Goal: Purchase product/service

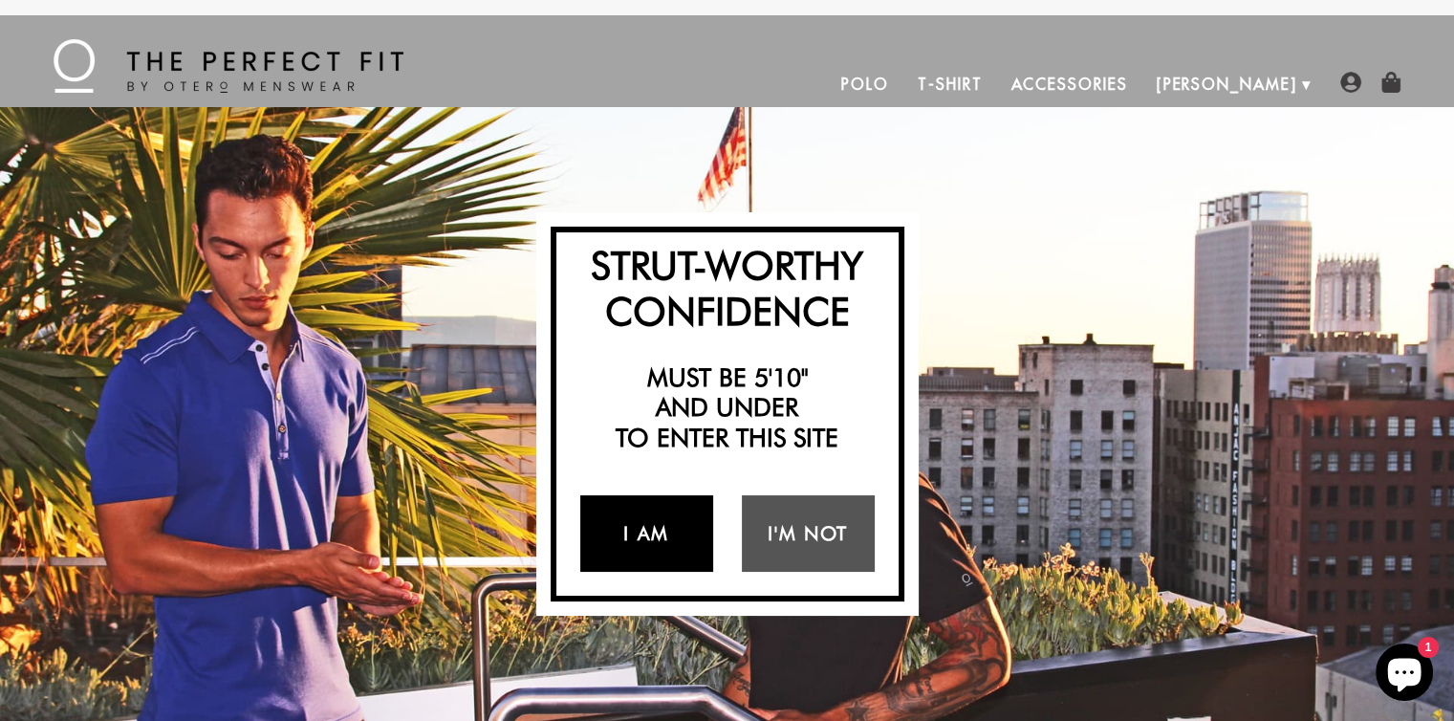
click at [673, 537] on link "I Am" at bounding box center [646, 533] width 133 height 76
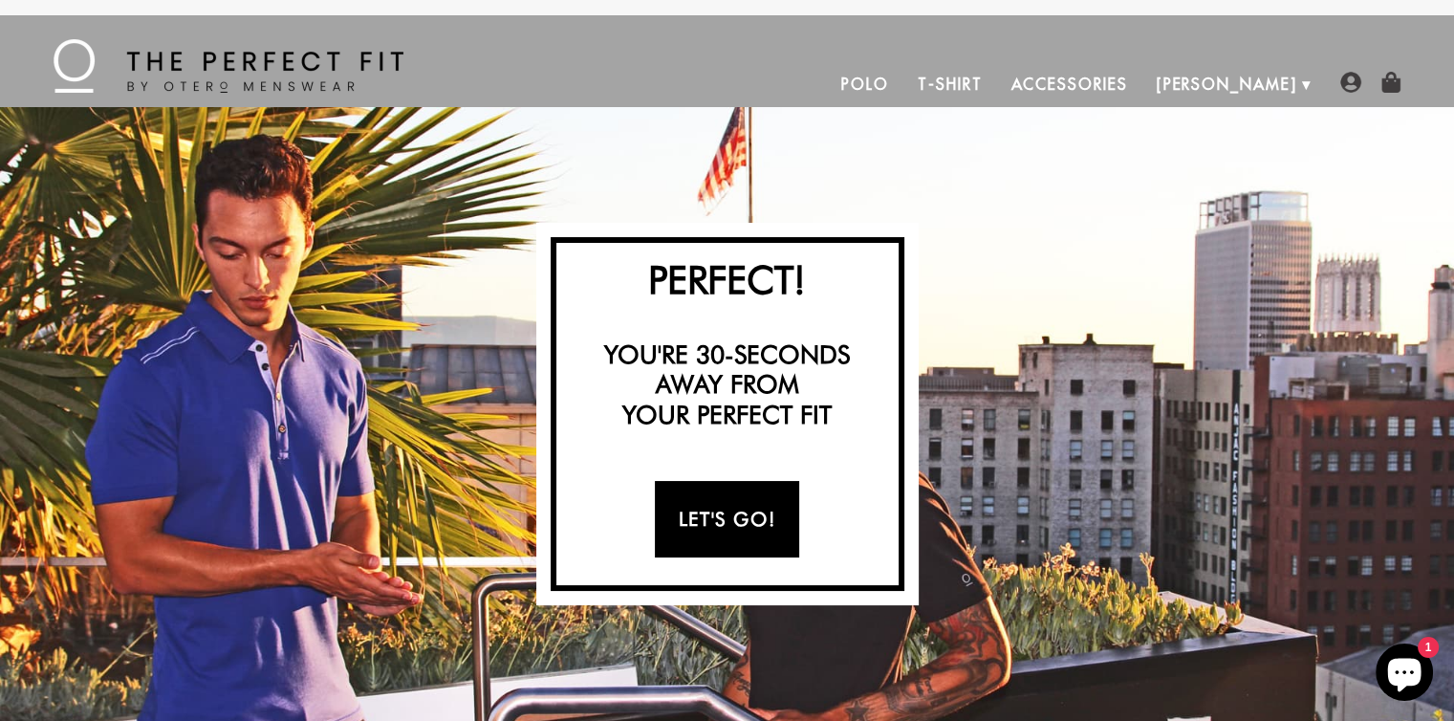
click at [673, 537] on link "Let's Go!" at bounding box center [727, 519] width 144 height 76
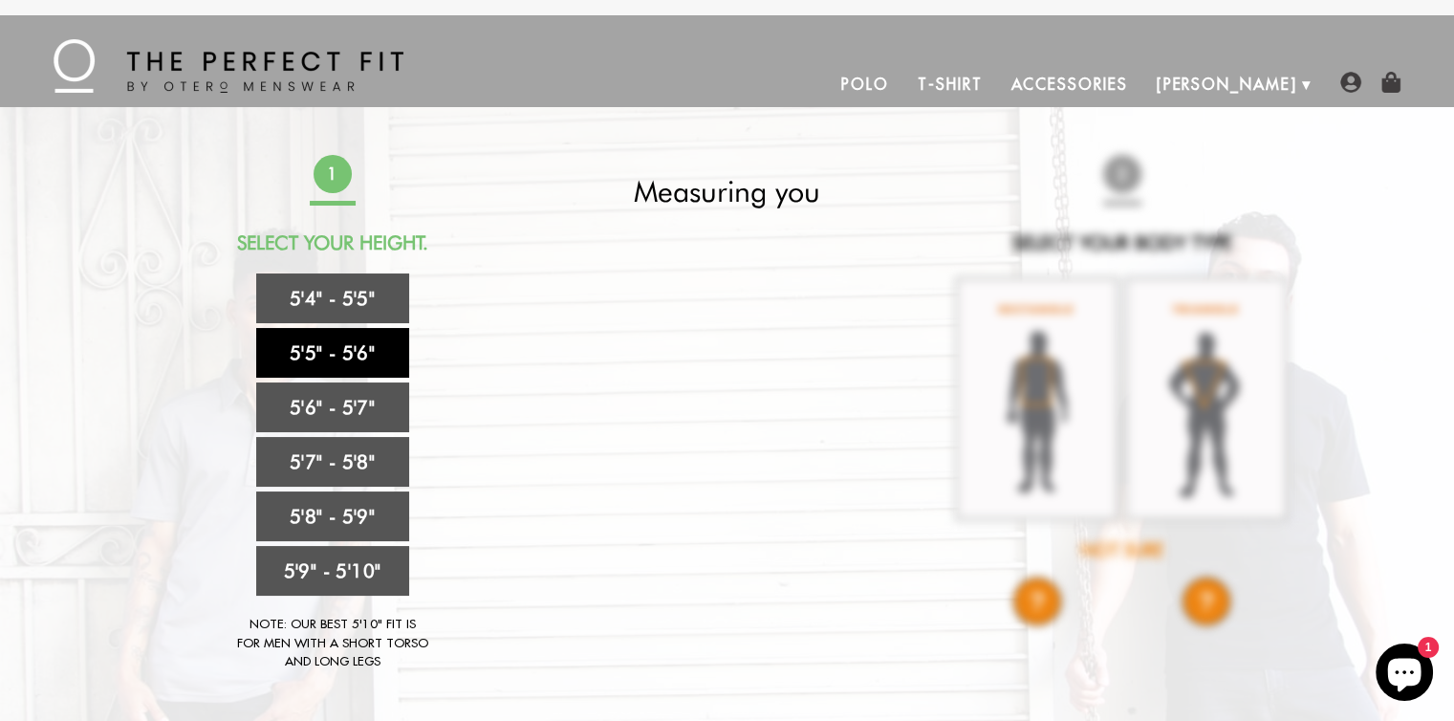
click at [355, 359] on link "5'5" - 5'6"" at bounding box center [332, 353] width 153 height 50
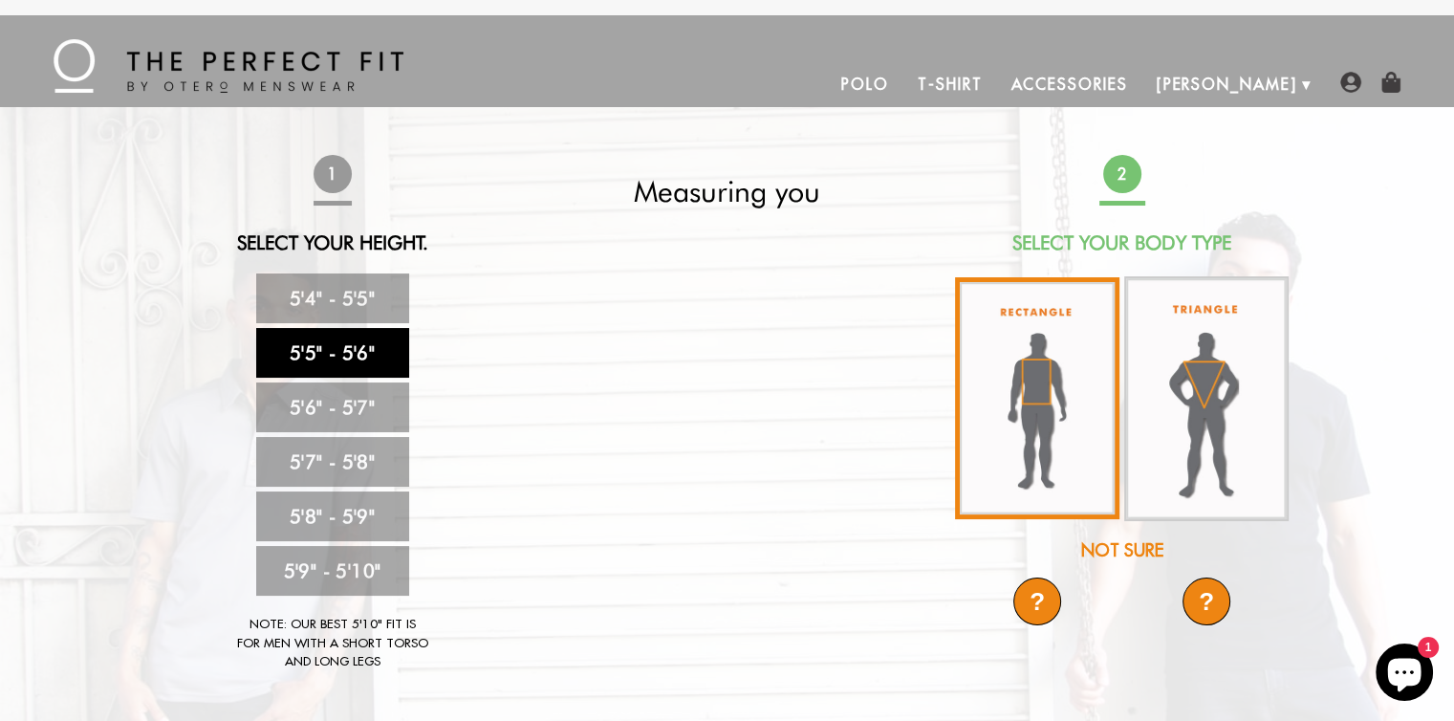
click at [1057, 429] on img at bounding box center [1037, 398] width 164 height 242
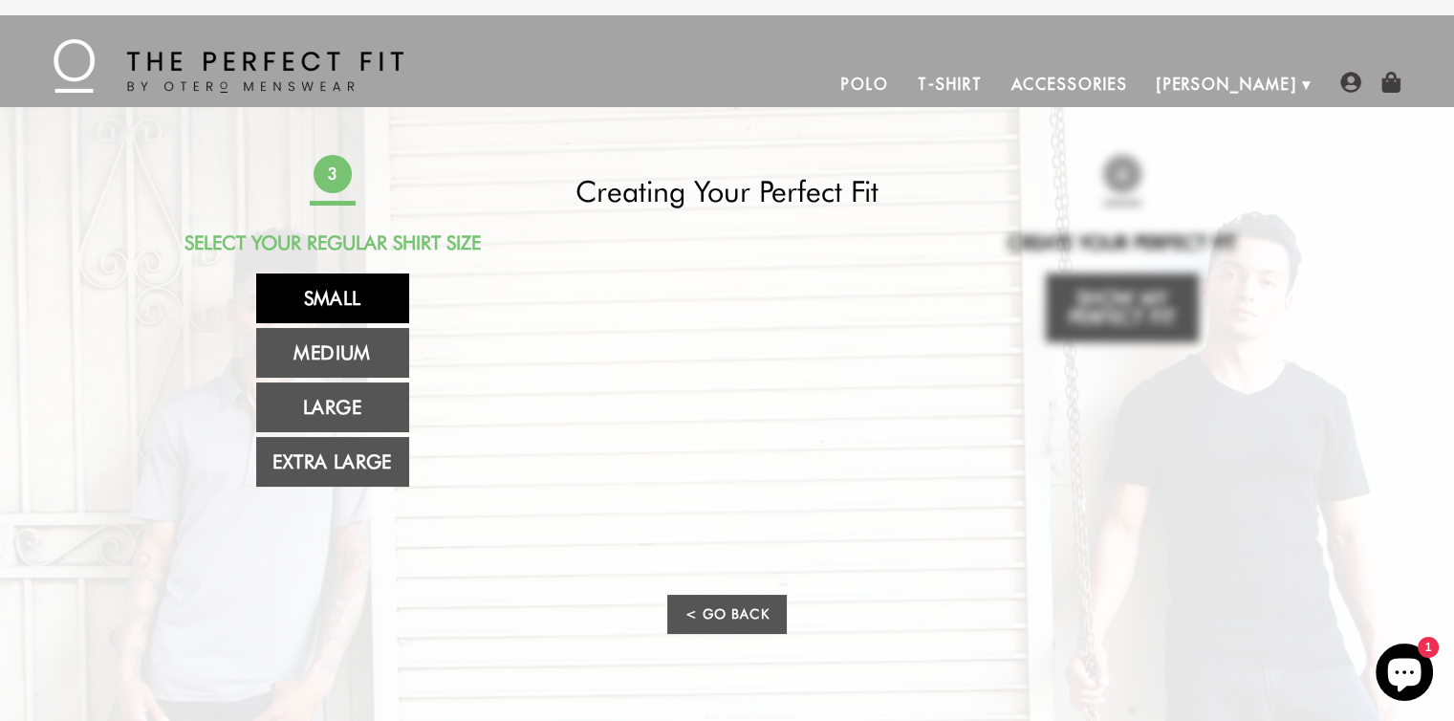
click at [405, 307] on link "Small" at bounding box center [332, 298] width 153 height 50
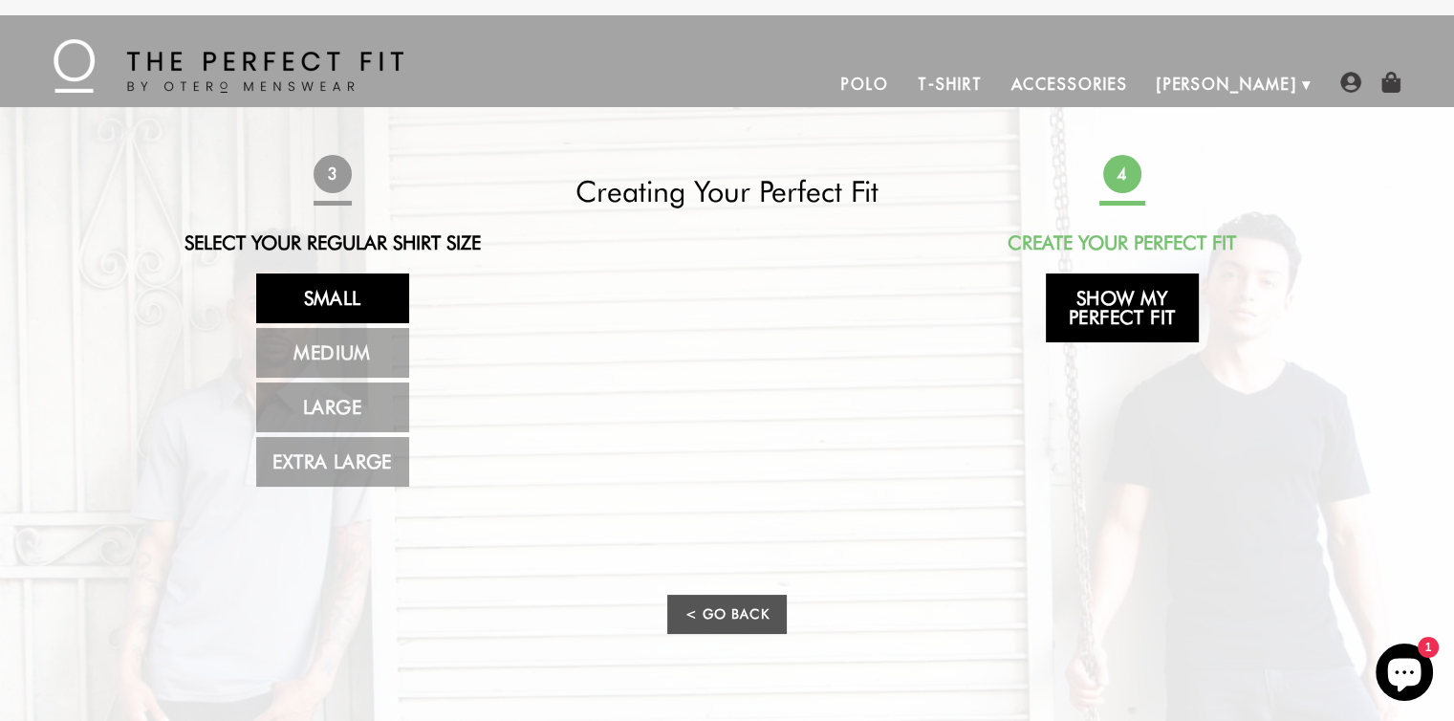
click at [1155, 318] on link "Show My Perfect Fit" at bounding box center [1122, 307] width 153 height 69
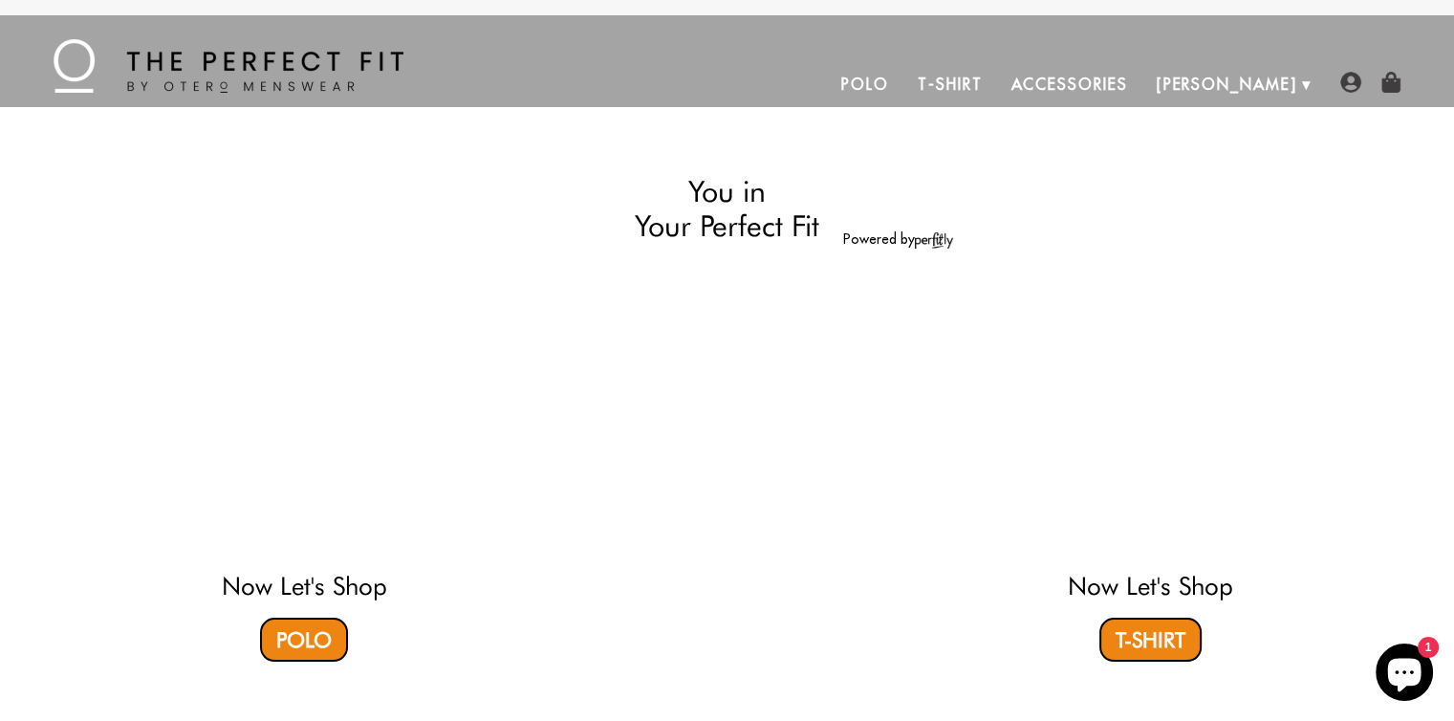
select select "55-56"
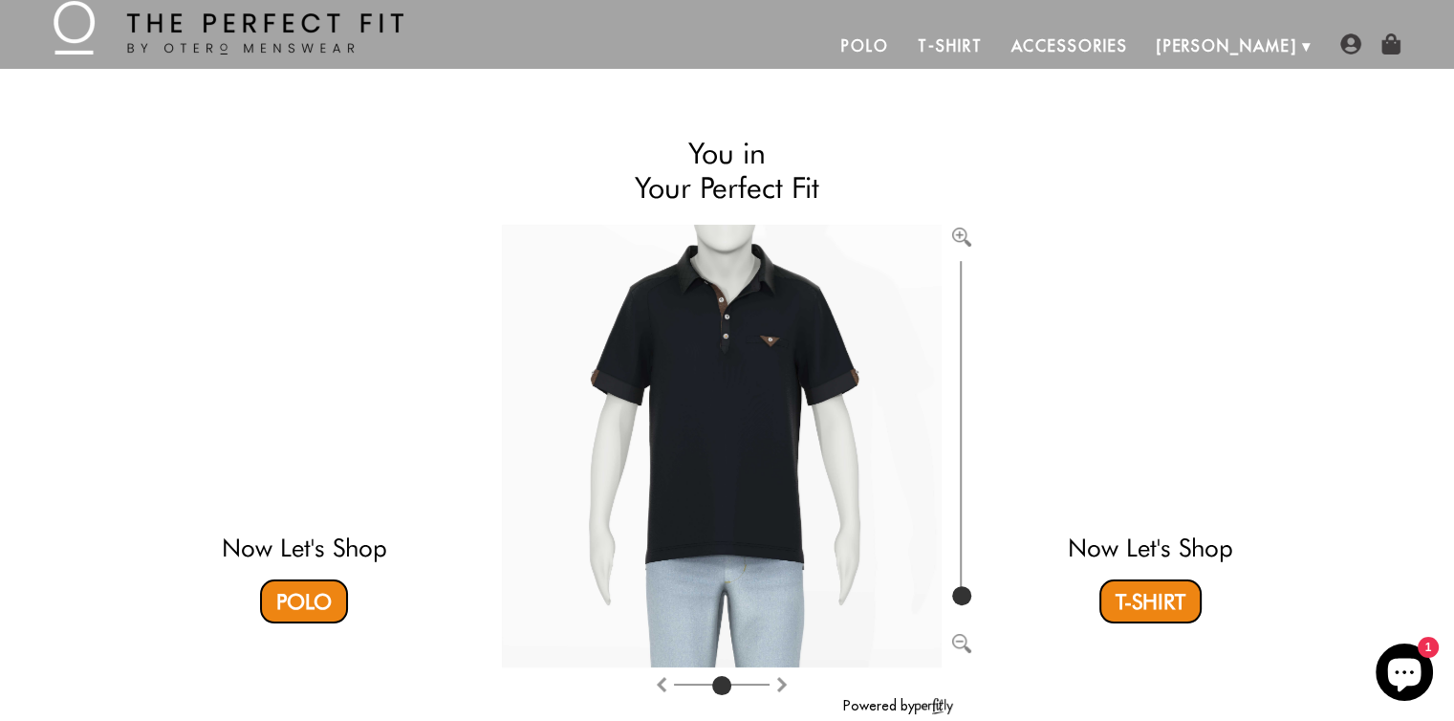
scroll to position [210, 0]
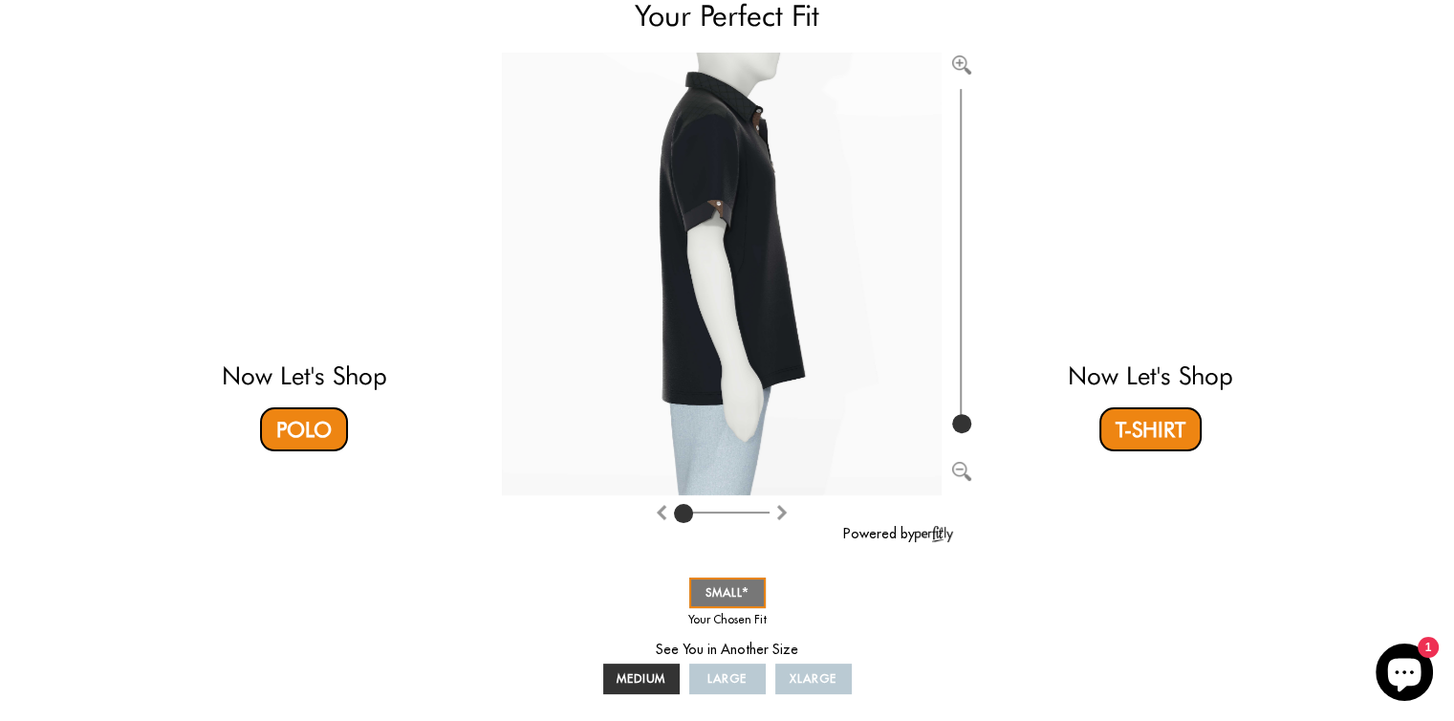
drag, startPoint x: 719, startPoint y: 513, endPoint x: 649, endPoint y: 511, distance: 69.8
type input "0"
click at [674, 515] on input "range" at bounding box center [722, 516] width 96 height 2
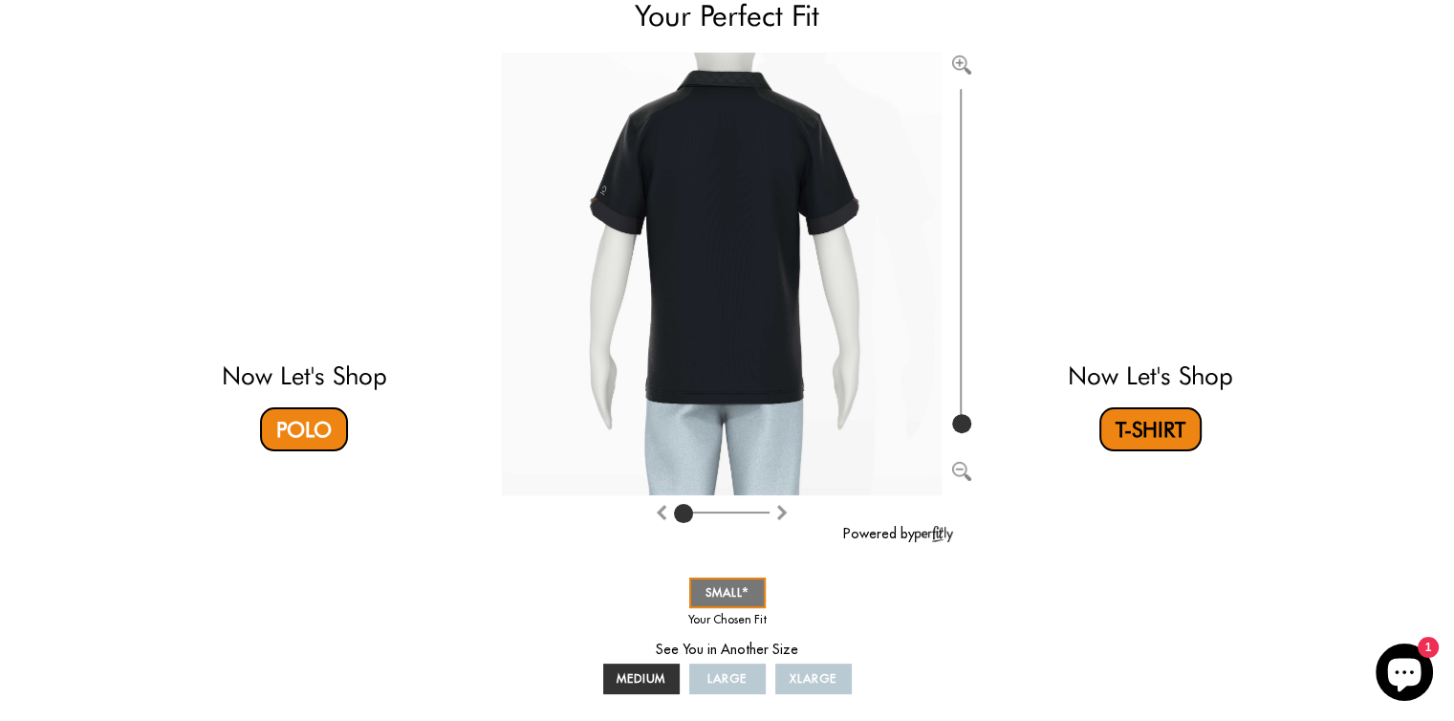
click at [1121, 426] on link "T-Shirt" at bounding box center [1150, 429] width 102 height 44
